Goal: Task Accomplishment & Management: Complete application form

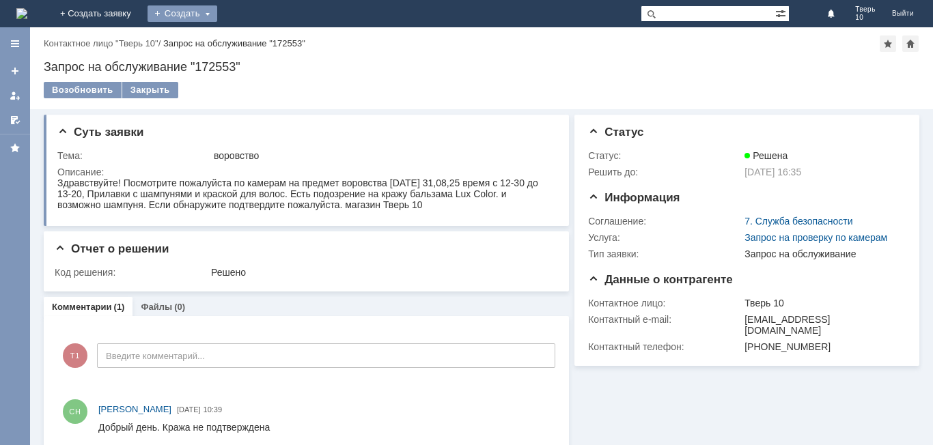
click at [217, 15] on div "Создать" at bounding box center [182, 13] width 70 height 16
click at [254, 35] on link "Заявка" at bounding box center [202, 41] width 104 height 16
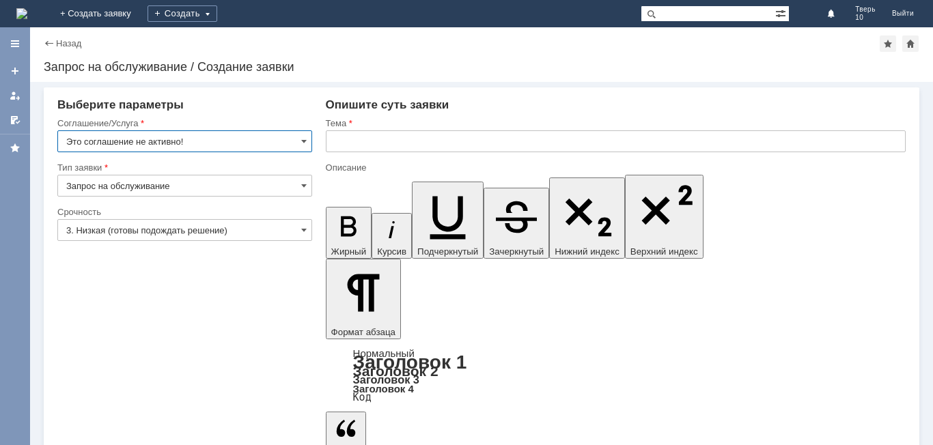
click at [232, 132] on input "Это соглашение не активно!" at bounding box center [184, 141] width 255 height 22
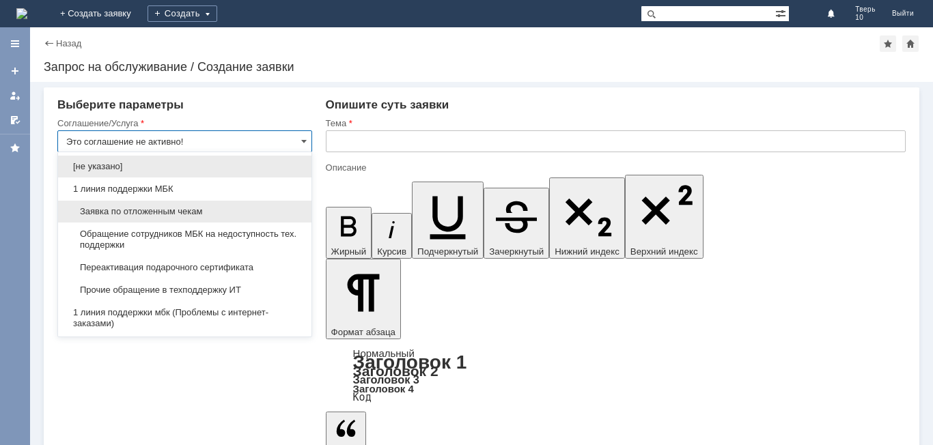
click at [206, 210] on span "Заявка по отложенным чекам" at bounding box center [184, 211] width 237 height 11
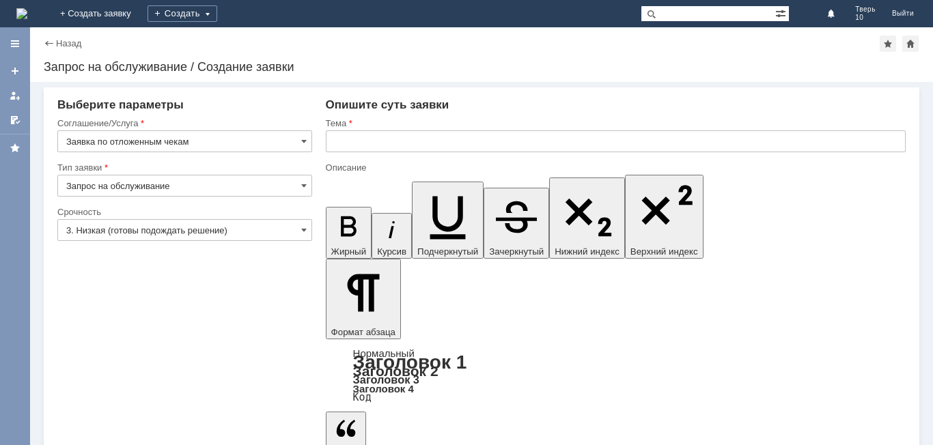
type input "Заявка по отложенным чекам"
click at [399, 143] on input "text" at bounding box center [616, 141] width 580 height 22
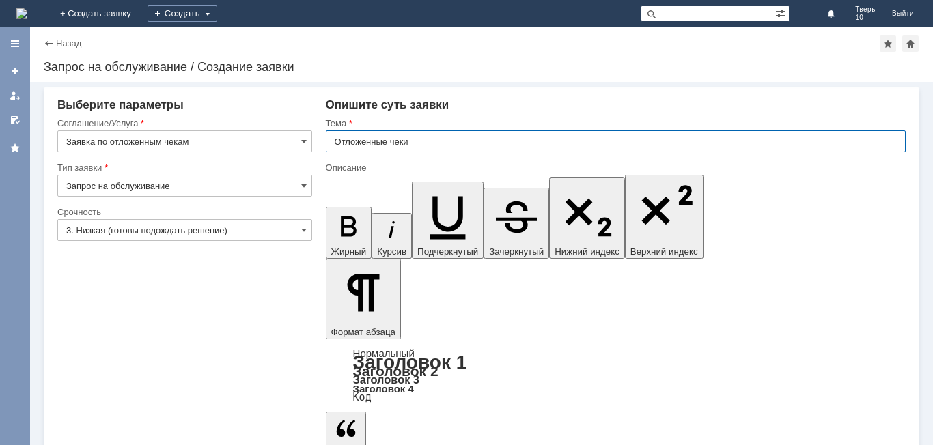
type input "Отложенные чеки"
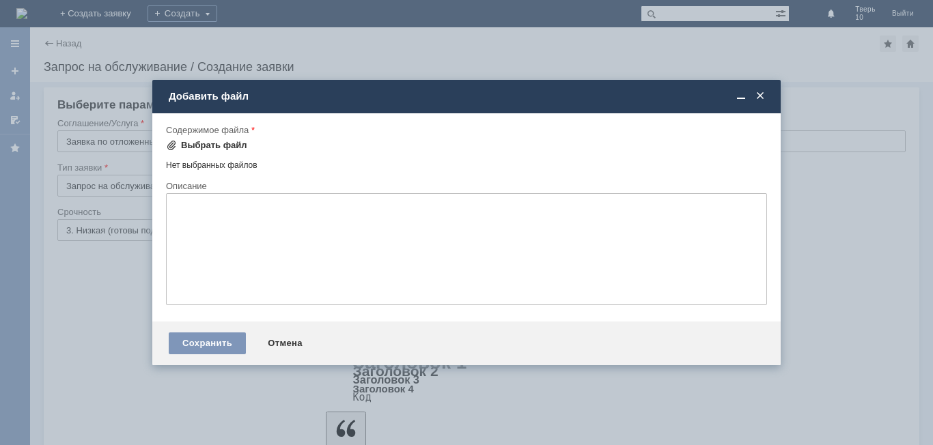
click at [237, 147] on div "Выбрать файл" at bounding box center [214, 145] width 66 height 11
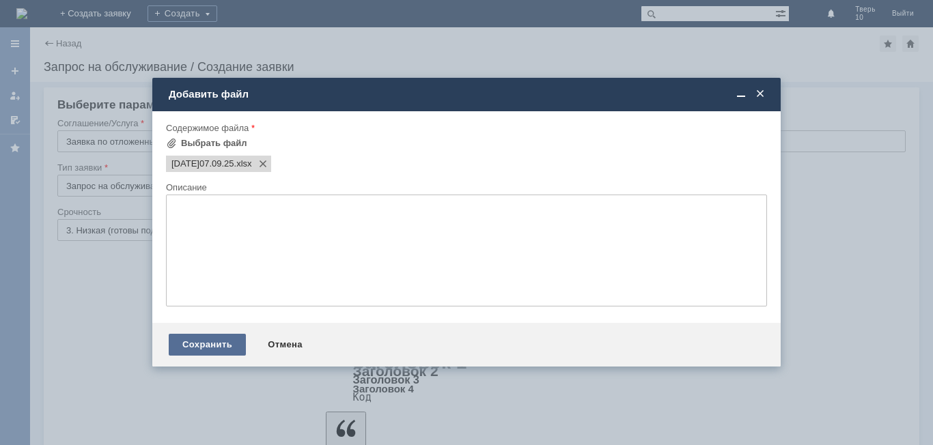
click at [208, 344] on div "Сохранить" at bounding box center [207, 345] width 77 height 22
